Goal: Find specific page/section

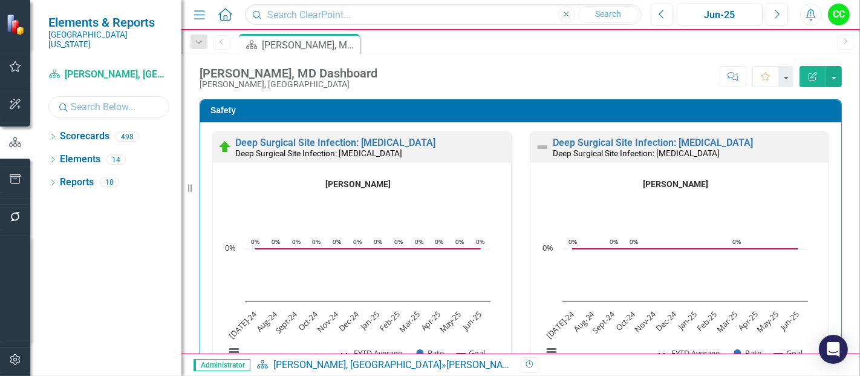
click at [77, 96] on input "text" at bounding box center [108, 106] width 121 height 21
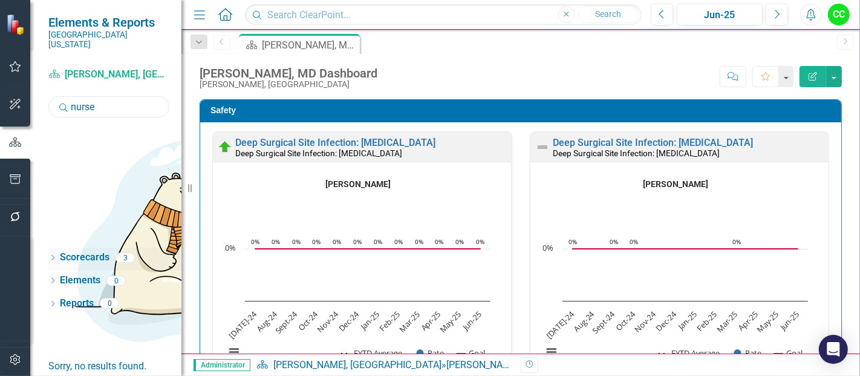
type input "nurse"
click at [54, 254] on div "Dropdown" at bounding box center [52, 259] width 8 height 10
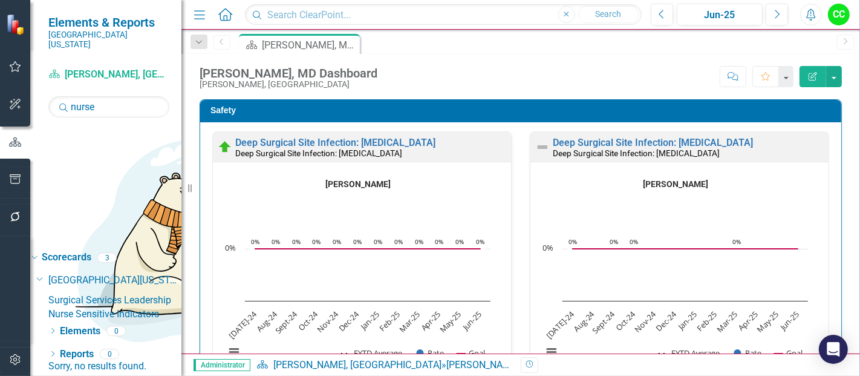
click at [125, 307] on link "Nurse Sensitive Indicators" at bounding box center [114, 314] width 133 height 14
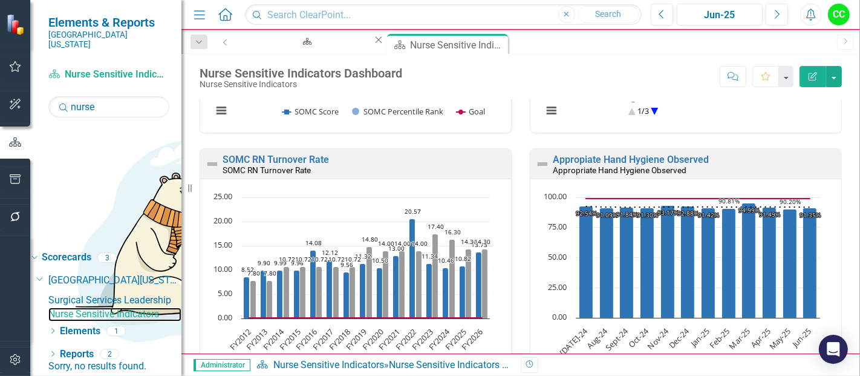
scroll to position [1333, 0]
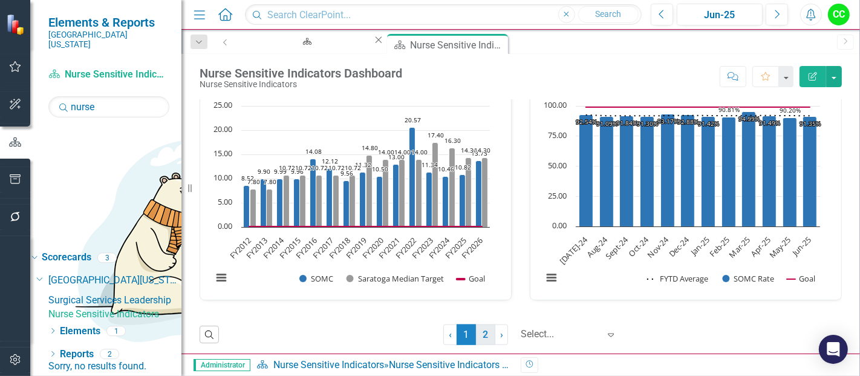
click at [480, 335] on link "2" at bounding box center [485, 334] width 19 height 21
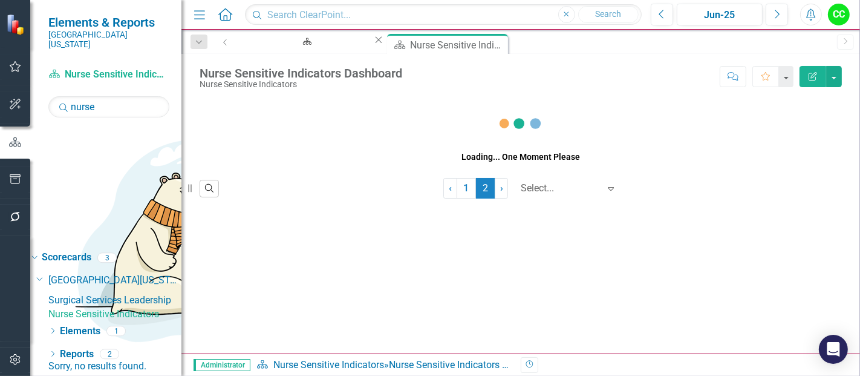
scroll to position [0, 0]
